Goal: Task Accomplishment & Management: Manage account settings

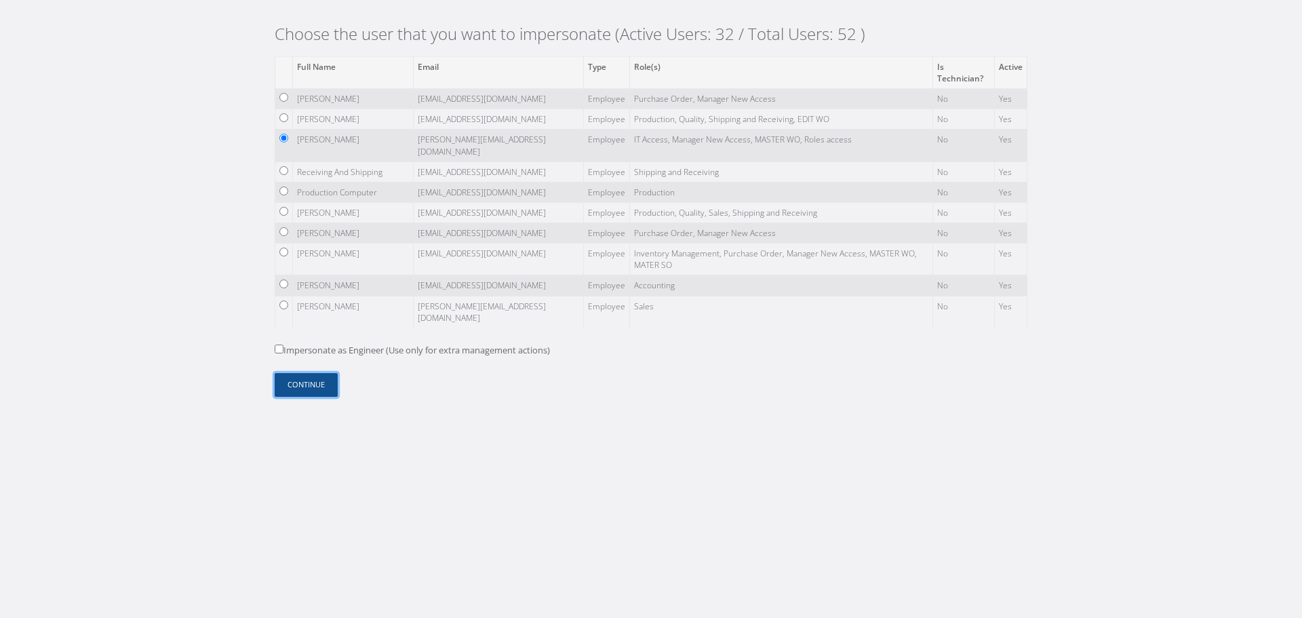
click at [298, 375] on button "Continue" at bounding box center [306, 385] width 63 height 24
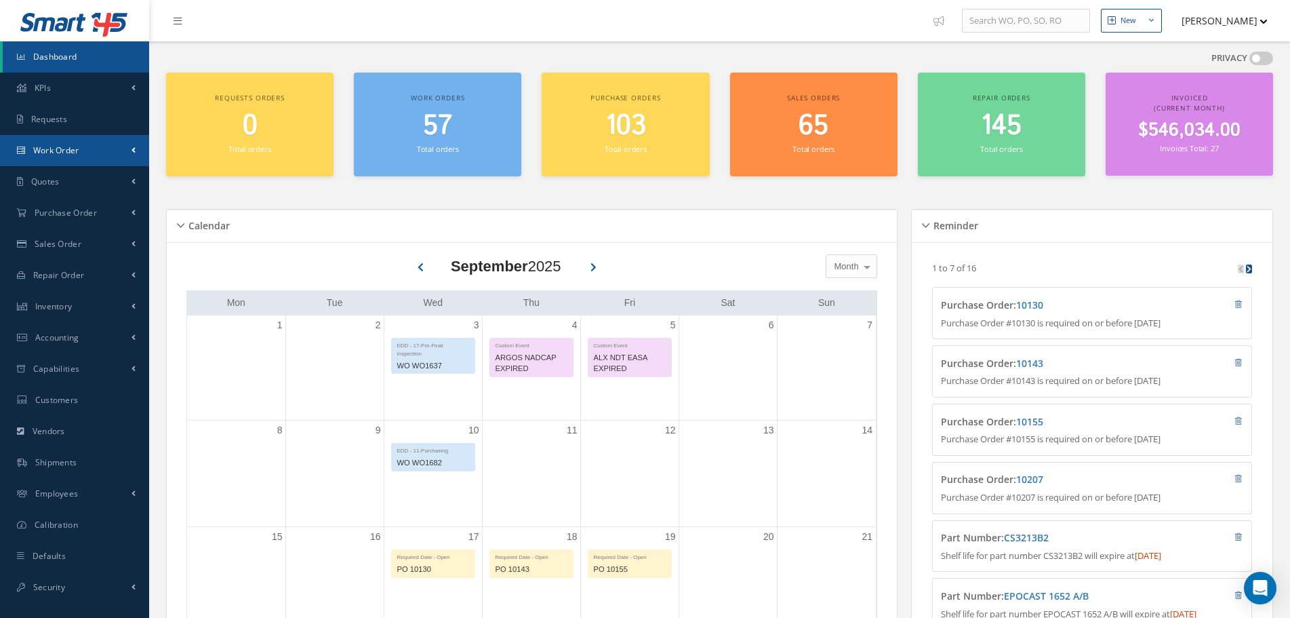
click at [140, 158] on link "Work Order" at bounding box center [74, 150] width 149 height 31
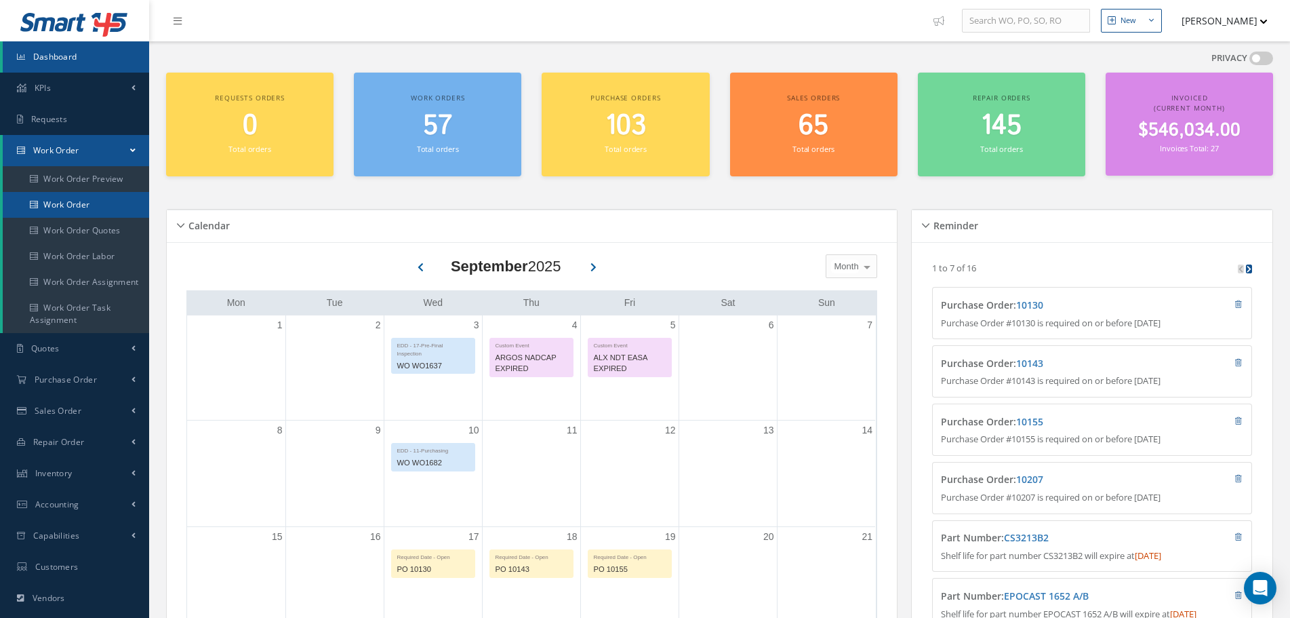
click at [102, 199] on link "Work Order" at bounding box center [76, 205] width 146 height 26
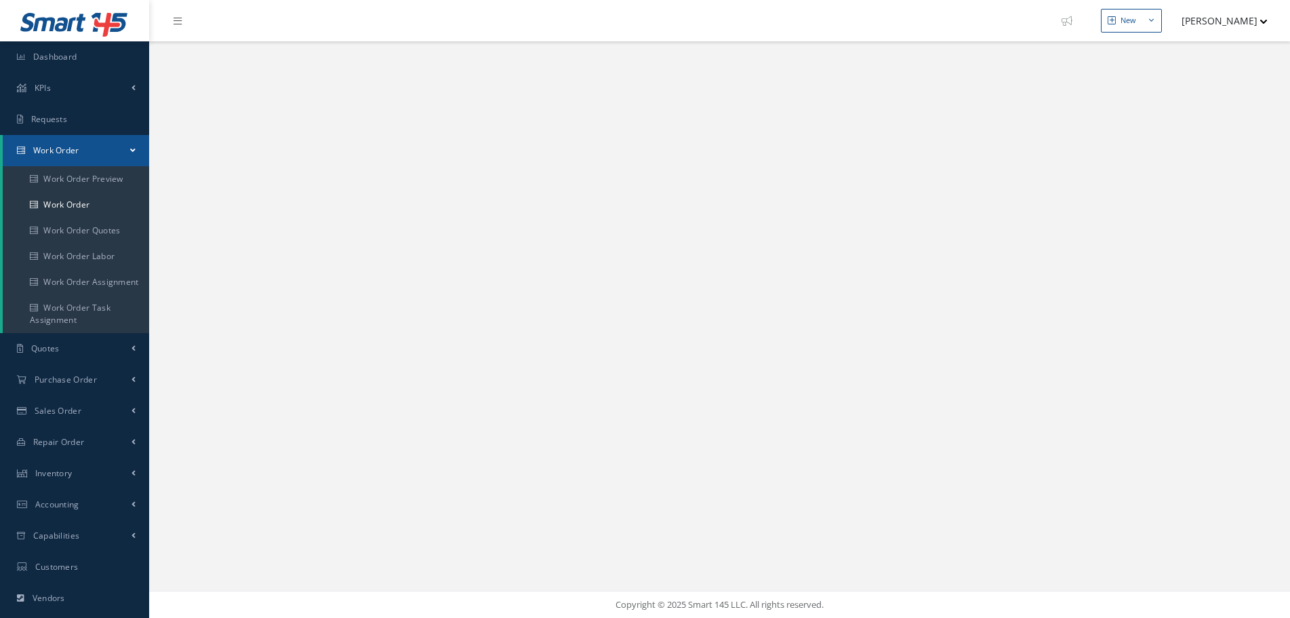
select select "25"
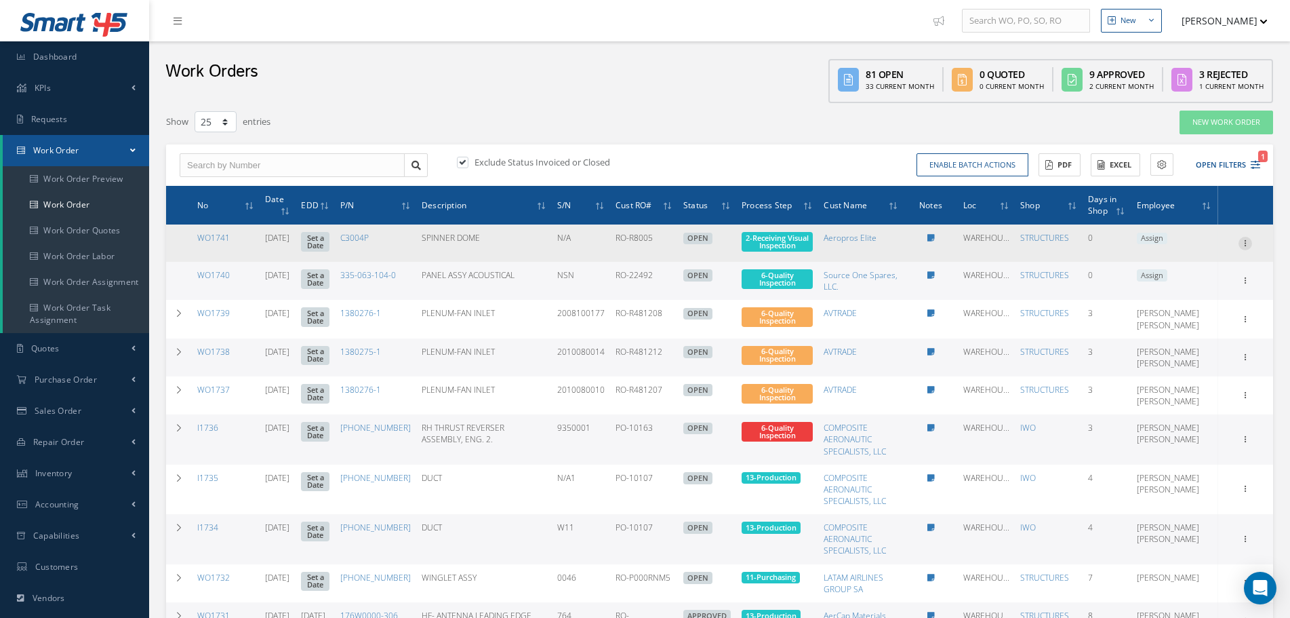
click at [1243, 239] on icon at bounding box center [1246, 242] width 14 height 11
click at [1208, 266] on link "Edit" at bounding box center [1182, 269] width 107 height 18
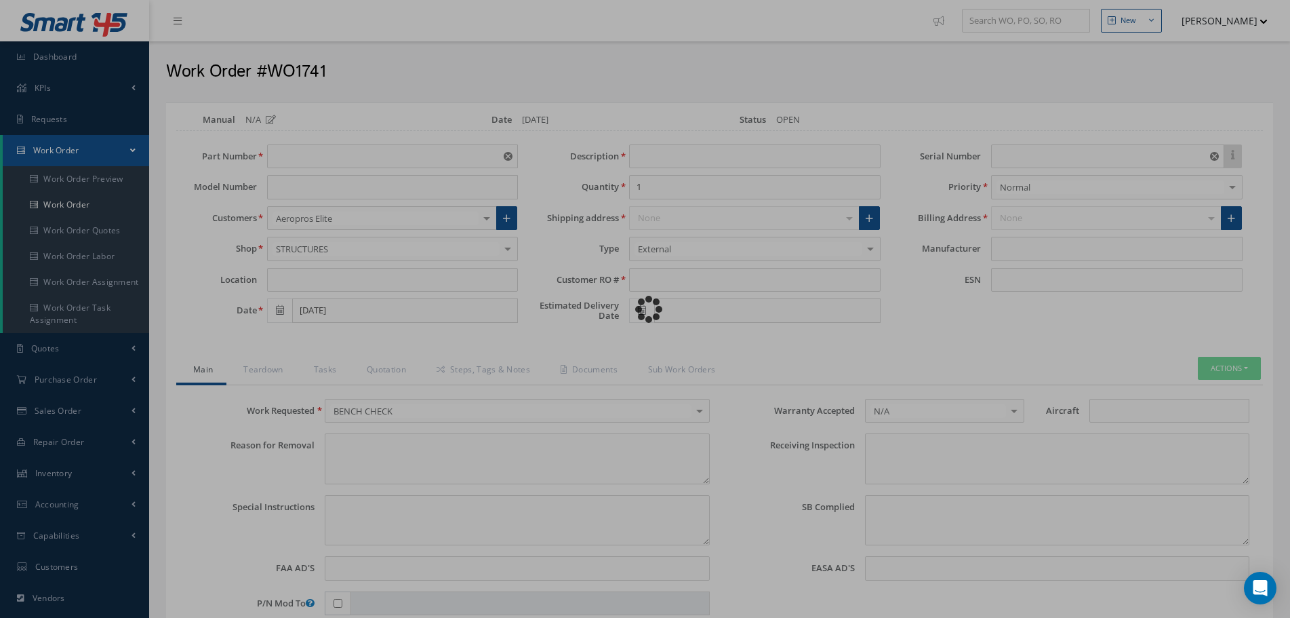
type input "C3004P"
type input "WAREHOUSE2"
type input "SPINNER DOME"
type input "RO-R8005"
type input "N/A"
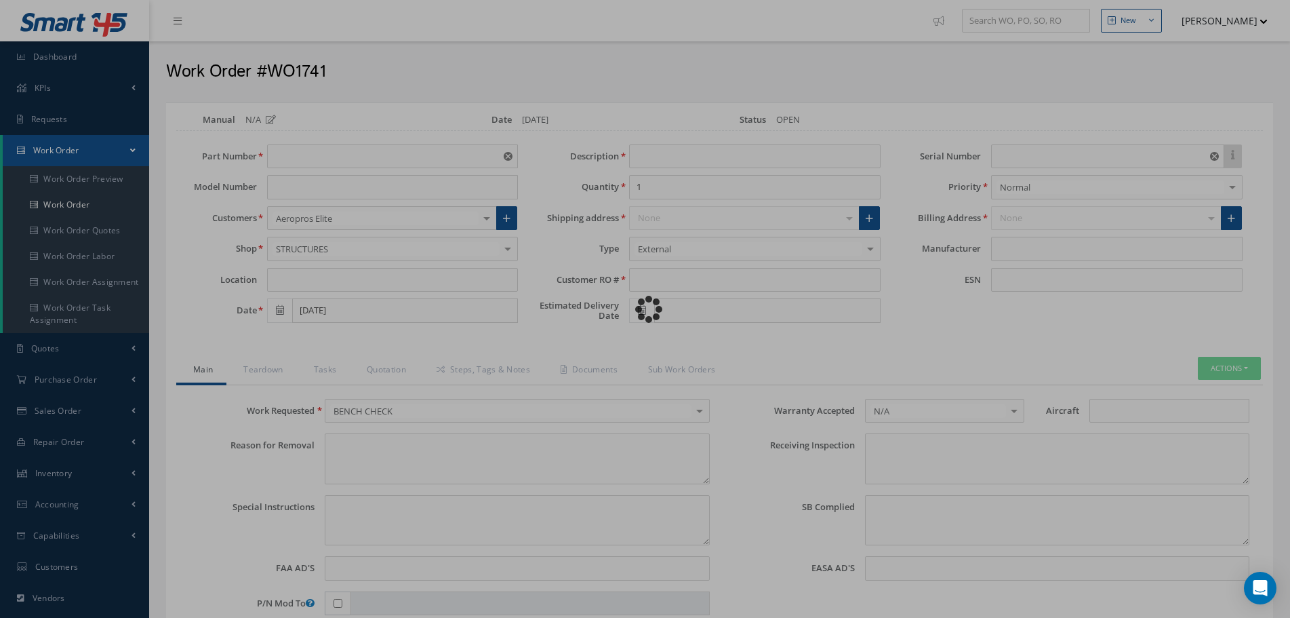
type textarea "UNIT ACQUIRED FROM PARTS VENDOR UNDER A/C DISMANTLING PROGRAM"
type textarea "PLEASE SEE R.O. FOR DETAILS"
type input "NONE"
type textarea "NO VISUAL DAMAGE"
type textarea "NONE"
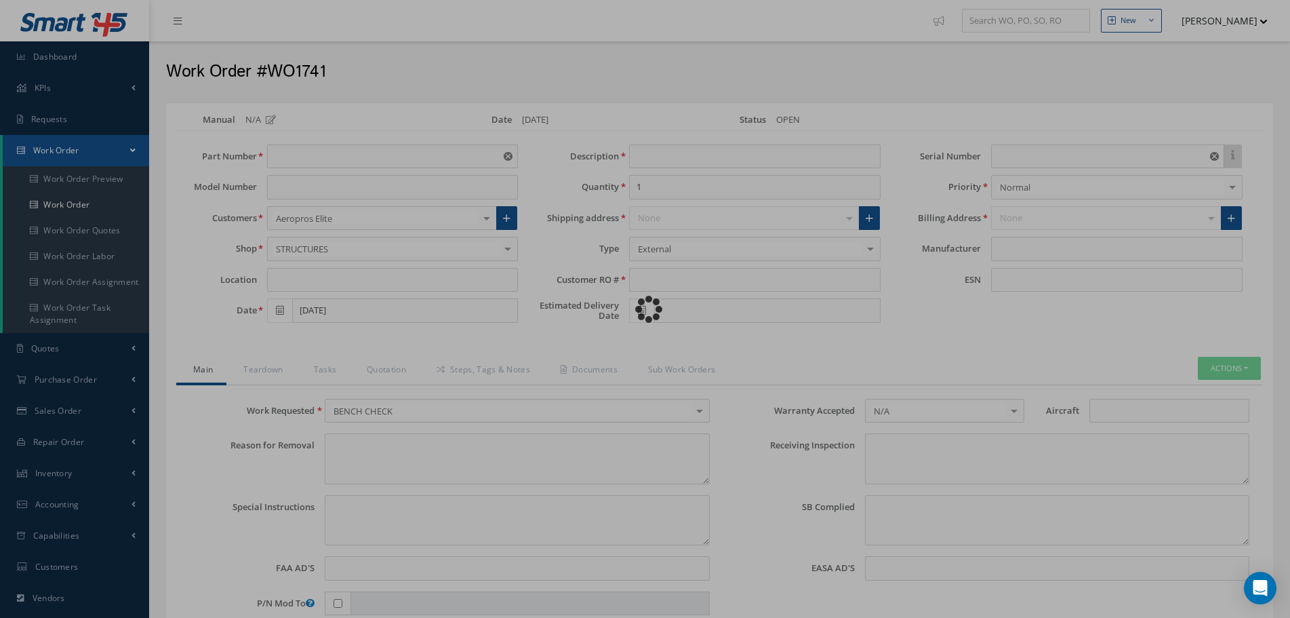
type input "NONE"
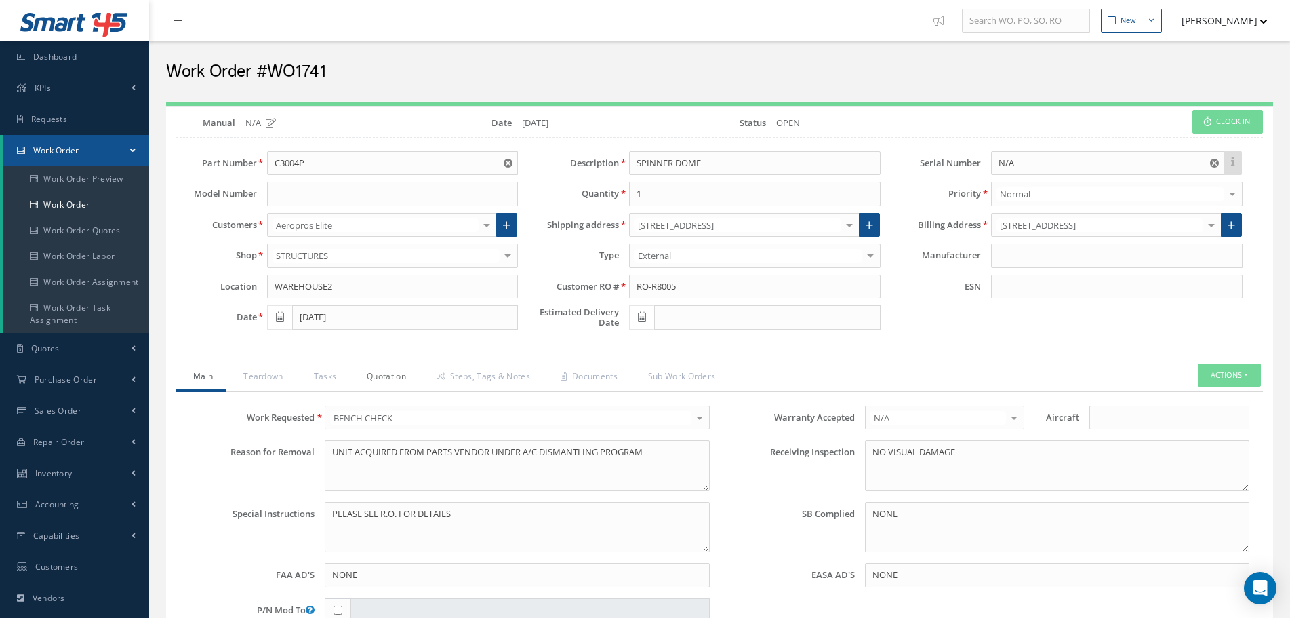
click at [376, 375] on link "Quotation" at bounding box center [385, 377] width 70 height 28
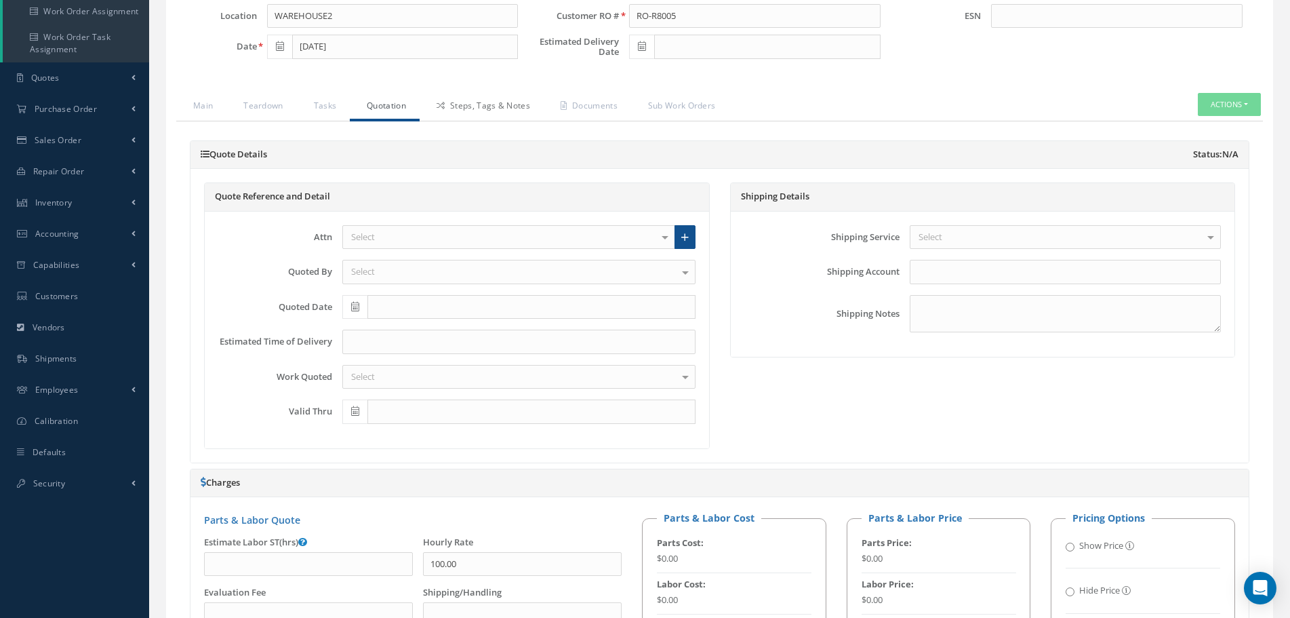
scroll to position [271, 0]
click at [458, 415] on input "text" at bounding box center [530, 411] width 327 height 24
click at [245, 364] on div "Work Quoted Select WARRANTY REPAIR REPAIR OVERHAUL BENCH CHECK INSPECTION OTHER…" at bounding box center [457, 376] width 498 height 24
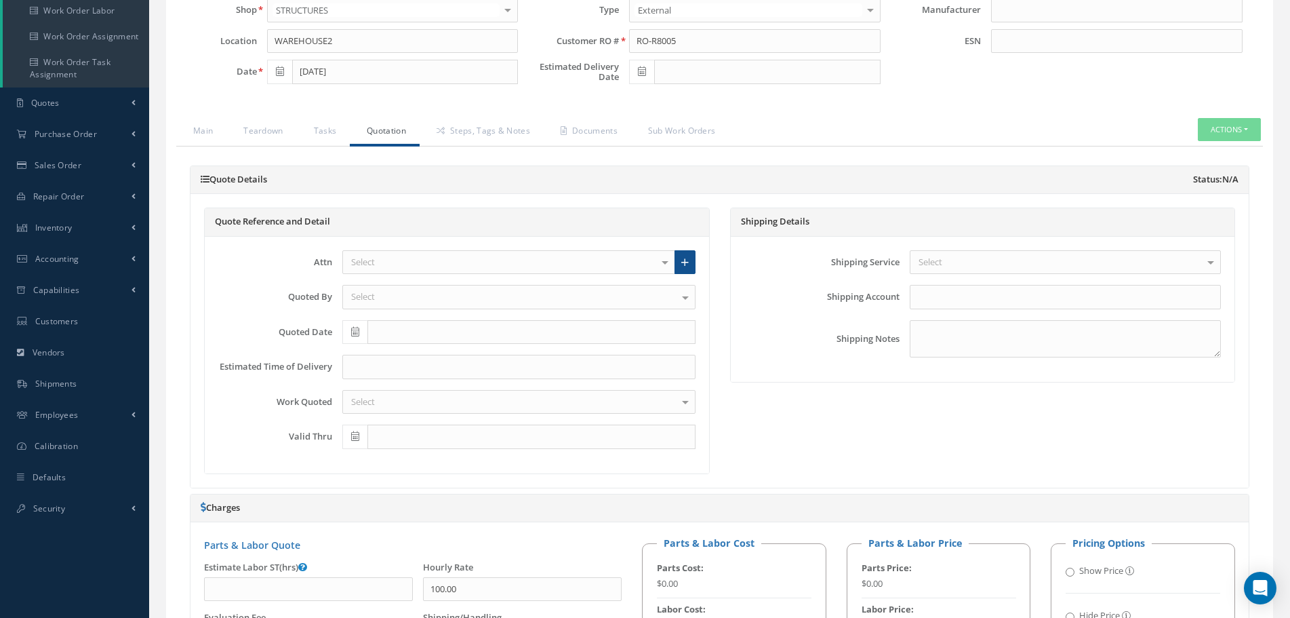
scroll to position [260, 0]
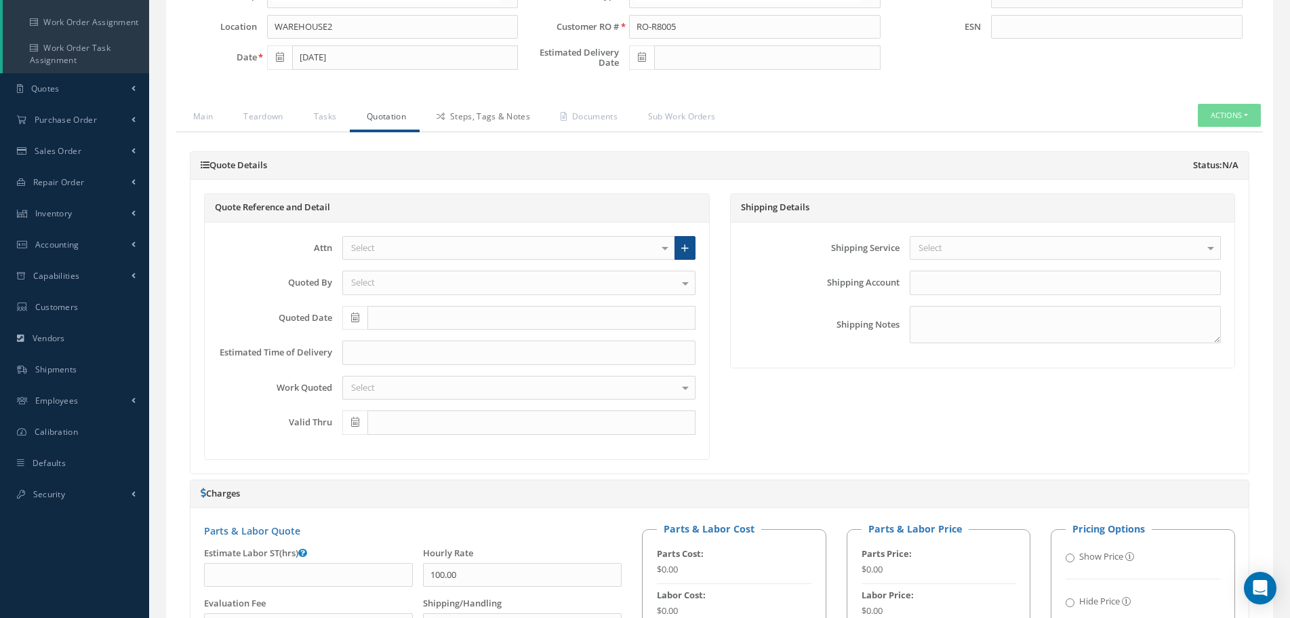
click at [467, 118] on link "Steps, Tags & Notes" at bounding box center [482, 118] width 124 height 28
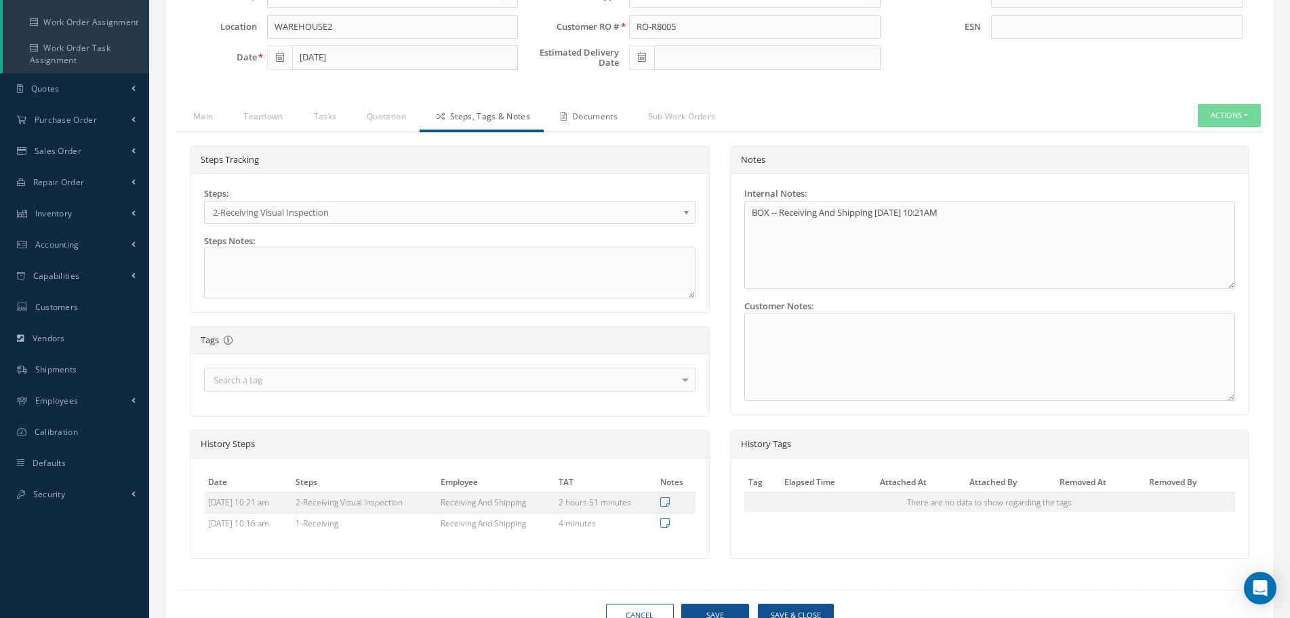
click at [570, 118] on link "Documents" at bounding box center [587, 118] width 87 height 28
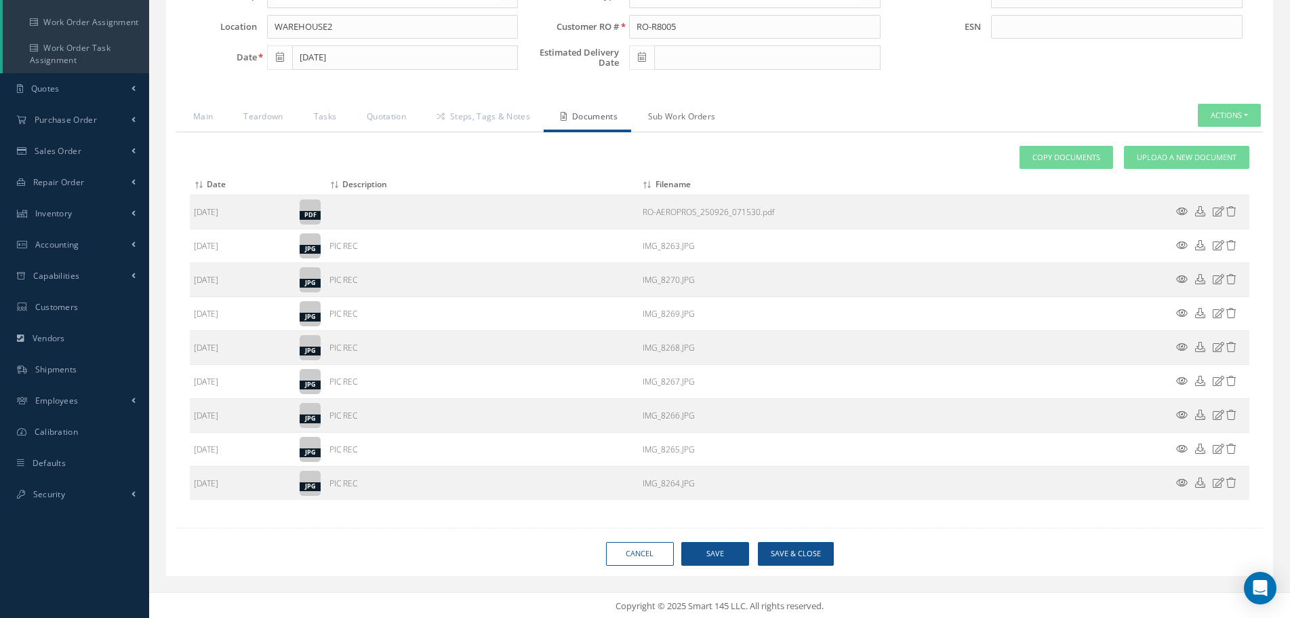
click at [669, 126] on link "Sub Work Orders" at bounding box center [680, 118] width 98 height 28
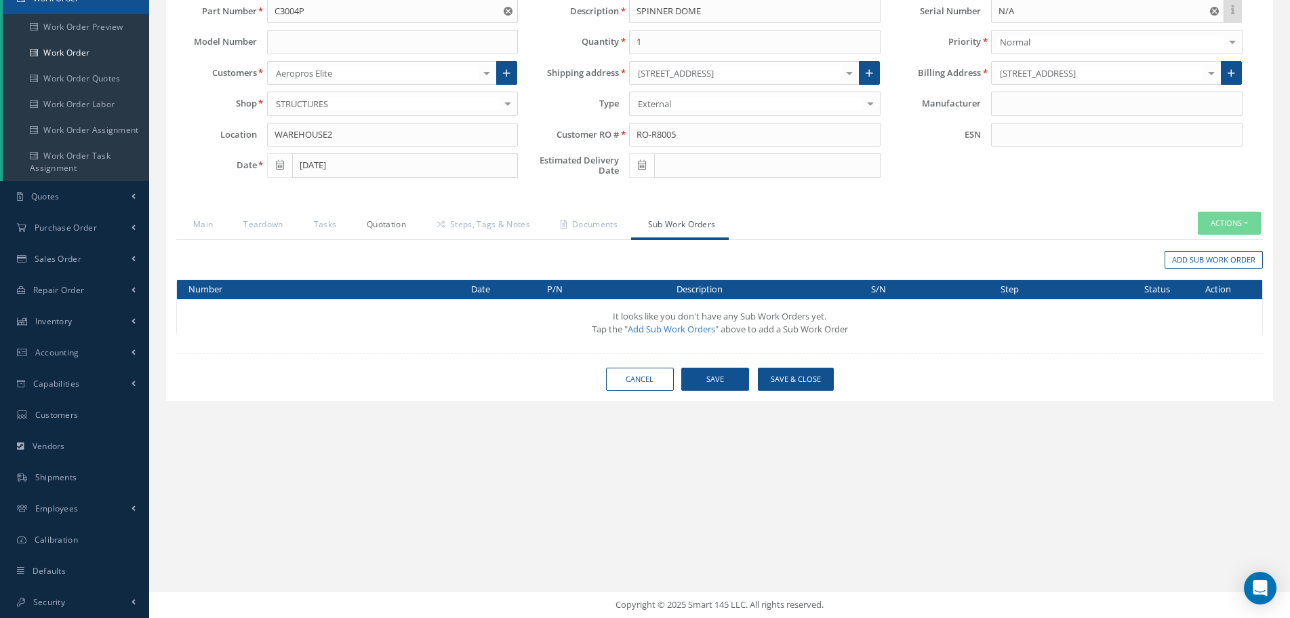
click at [377, 216] on link "Quotation" at bounding box center [385, 226] width 70 height 28
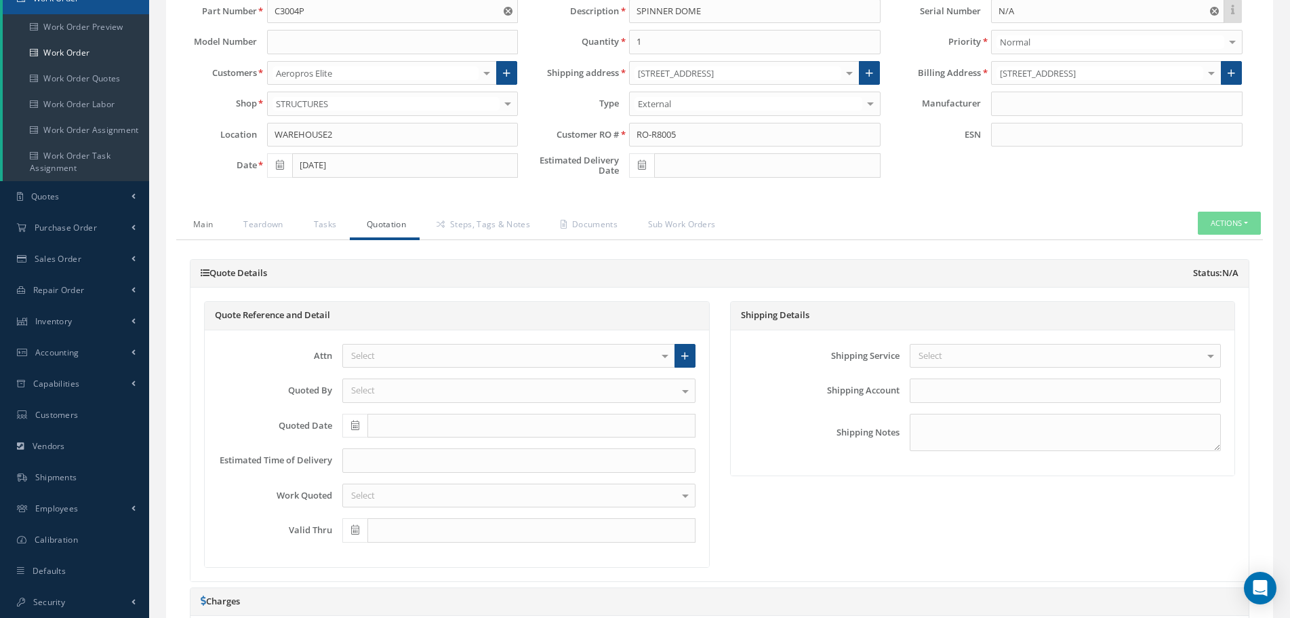
click at [207, 226] on link "Main" at bounding box center [201, 226] width 50 height 28
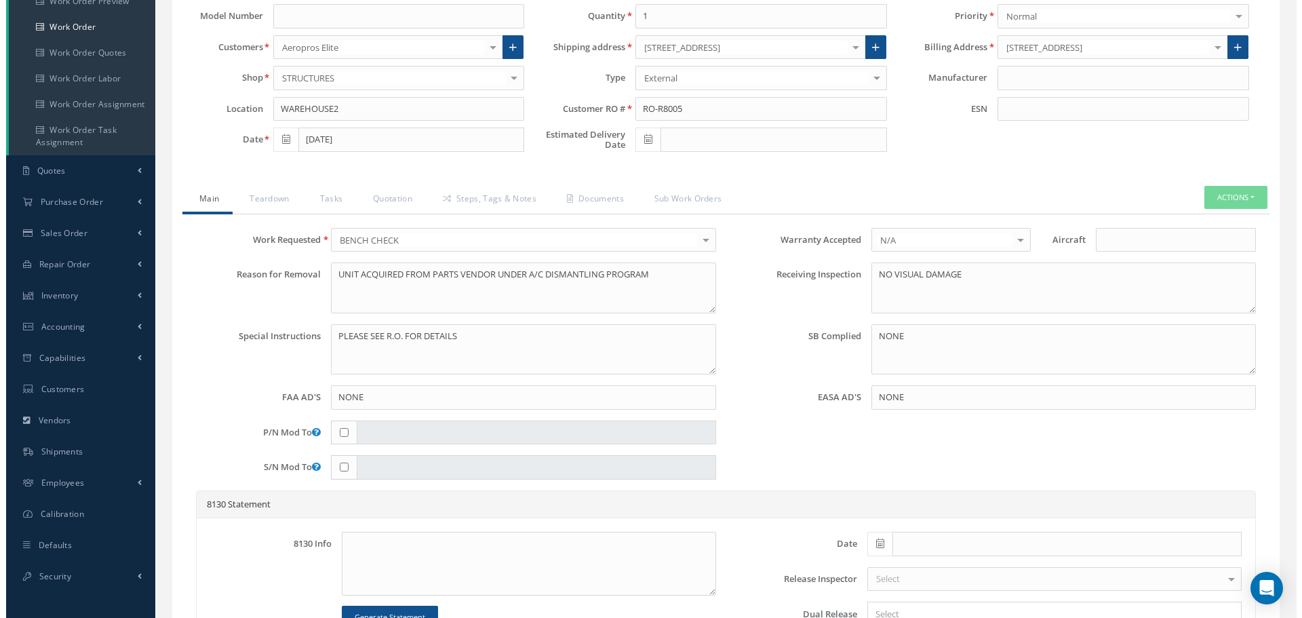
scroll to position [176, 0]
